Goal: Find specific page/section: Find specific page/section

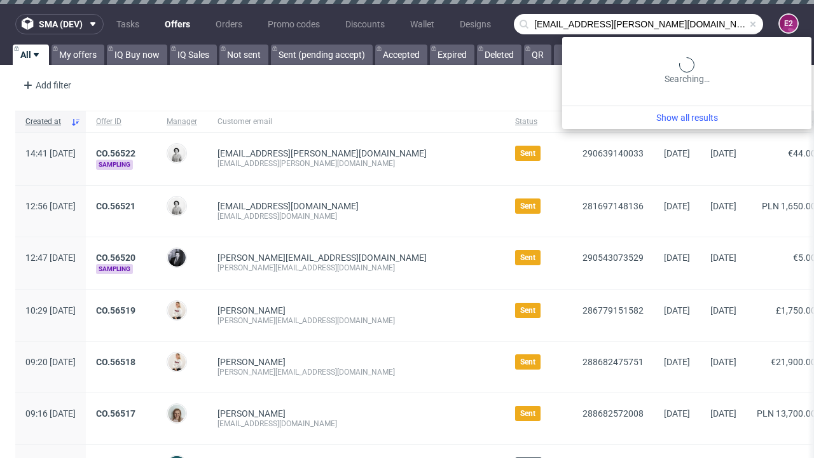
type input "[EMAIL_ADDRESS][PERSON_NAME][DOMAIN_NAME]"
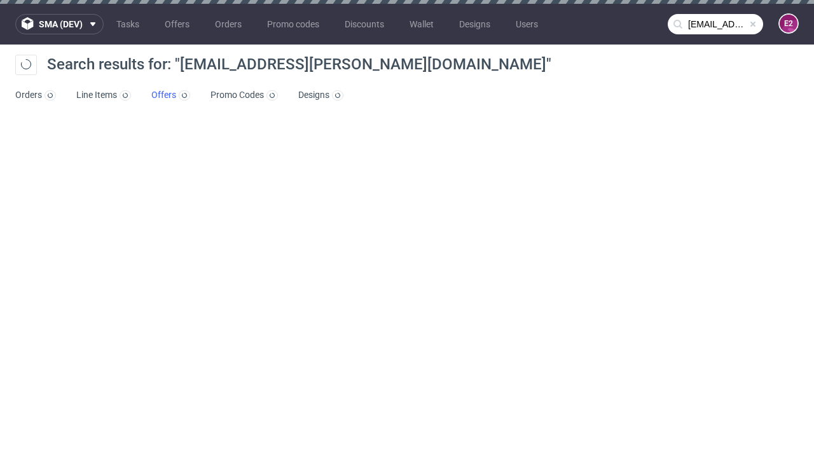
click at [170, 95] on link "Offers" at bounding box center [170, 95] width 39 height 20
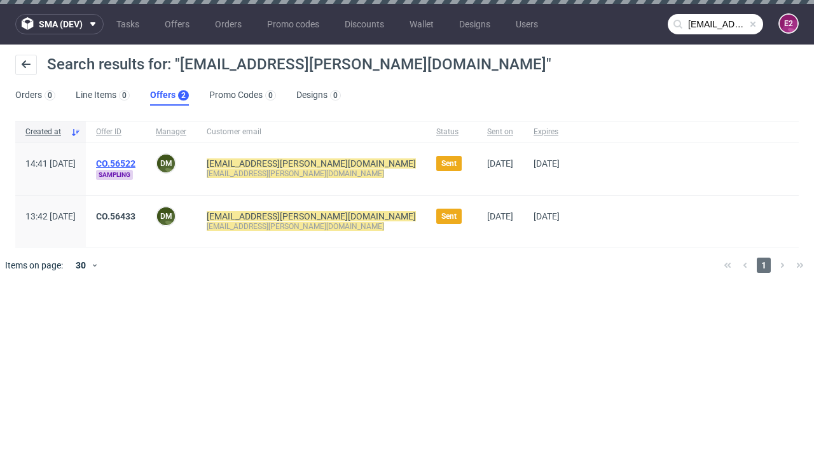
click at [135, 163] on link "CO.56522" at bounding box center [115, 163] width 39 height 10
